Goal: Register for event/course

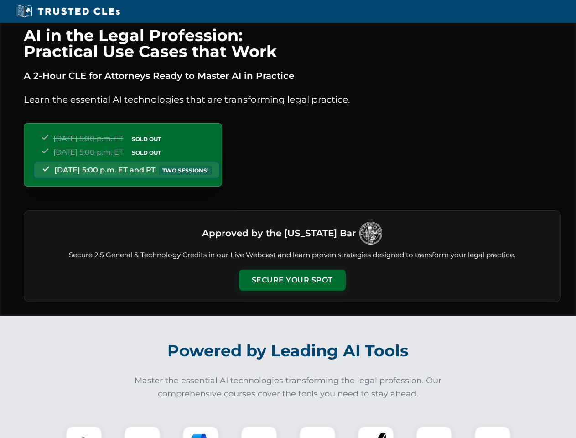
click at [292, 280] on button "Secure Your Spot" at bounding box center [292, 279] width 107 height 21
click at [84, 432] on img at bounding box center [84, 444] width 26 height 26
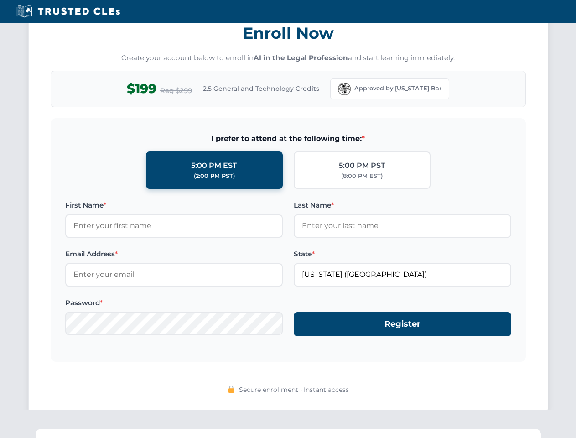
scroll to position [895, 0]
